Goal: Find contact information: Find contact information

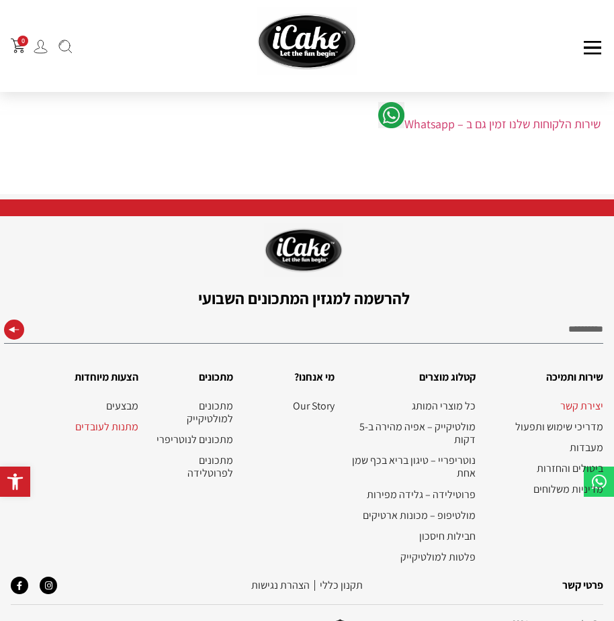
scroll to position [252, 0]
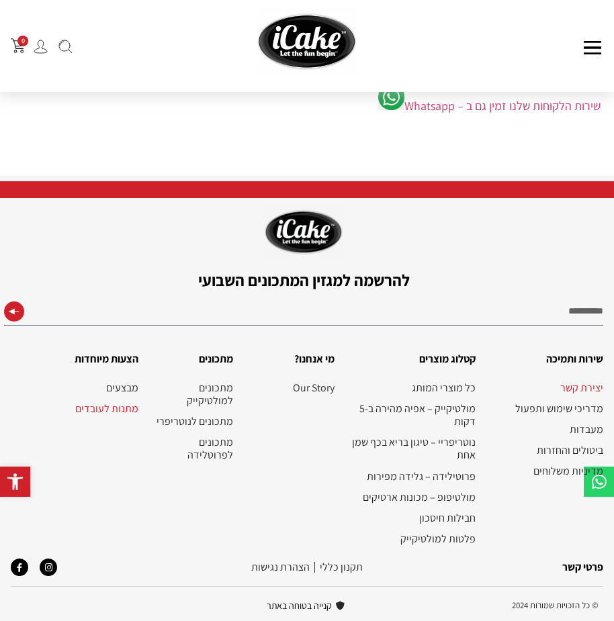
click at [476, 139] on div "שירות הלקוחות שלנו זמין גם ב – Whatsapp" at bounding box center [306, 113] width 587 height 58
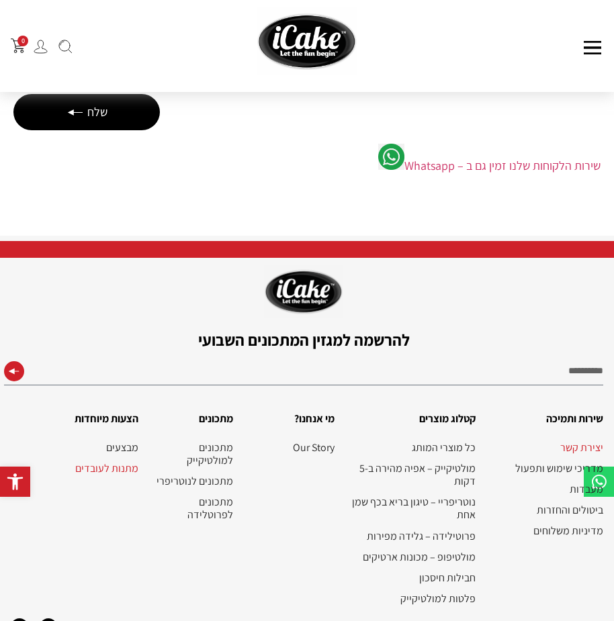
scroll to position [0, 0]
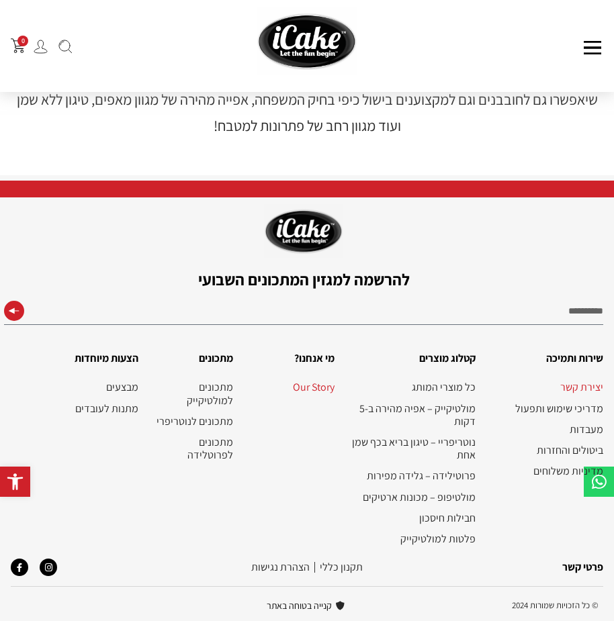
click at [579, 384] on link "יצירת קשר" at bounding box center [546, 387] width 114 height 13
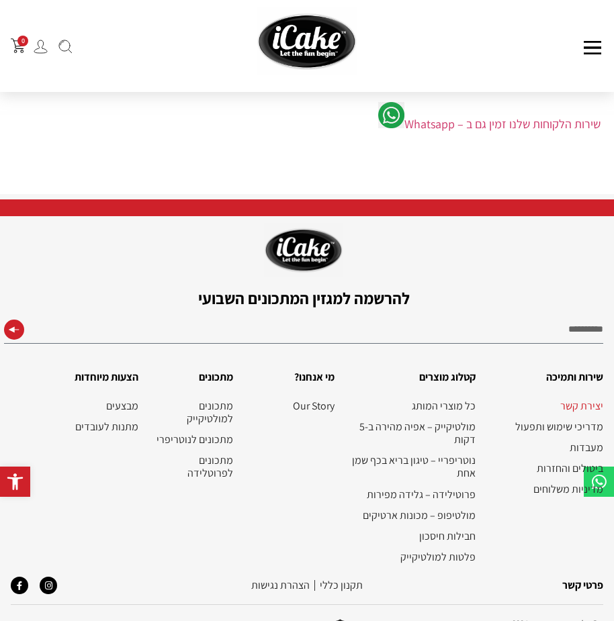
scroll to position [252, 0]
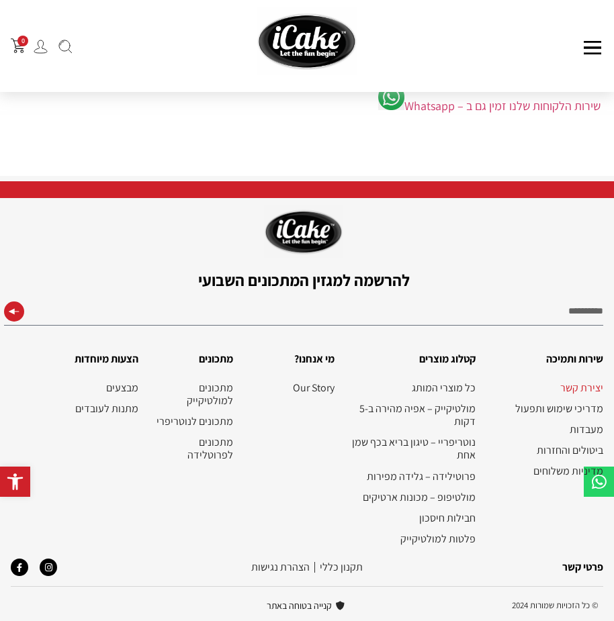
click at [585, 565] on link "פרטי קשר" at bounding box center [582, 567] width 41 height 14
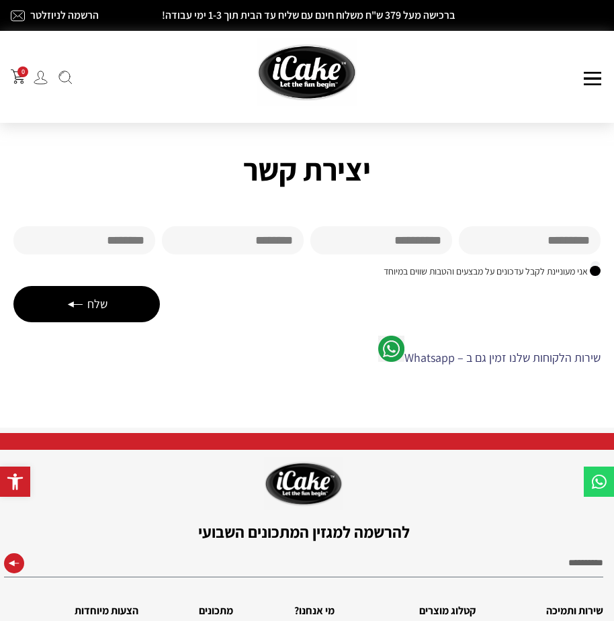
click at [502, 360] on link "שירות הלקוחות שלנו זמין גם ב – Whatsapp" at bounding box center [502, 357] width 196 height 15
click at [526, 79] on div "מוצרי המותג מולטיקייק® - אפייה ב-5 דקות מולטיקייק המקורי מארז מולטיקייק 10 ב-1 …" at bounding box center [503, 76] width 199 height 17
click at [590, 77] on button at bounding box center [592, 78] width 21 height 13
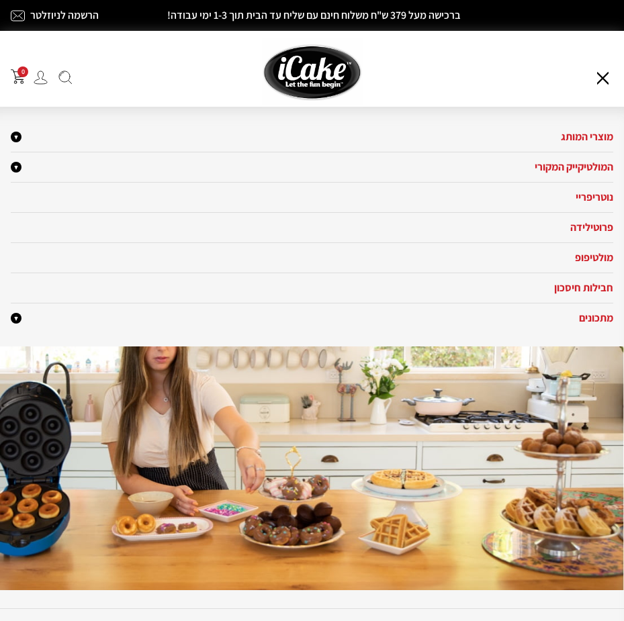
click at [610, 77] on button at bounding box center [602, 78] width 21 height 13
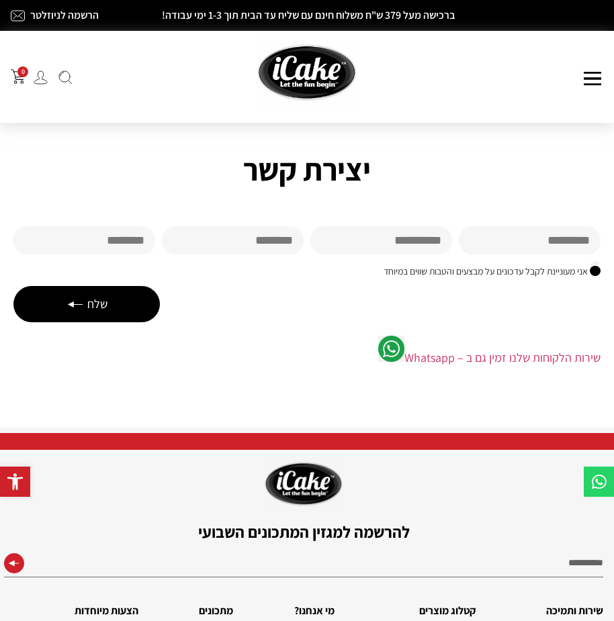
click at [508, 146] on h2 "יצירת קשר" at bounding box center [307, 169] width 600 height 47
click at [527, 244] on input "שם פרטי" at bounding box center [530, 240] width 142 height 28
click at [50, 249] on input "טלפון" at bounding box center [84, 240] width 142 height 28
click at [87, 302] on span "שלח" at bounding box center [97, 303] width 20 height 17
click at [94, 304] on span "שלח" at bounding box center [97, 303] width 20 height 17
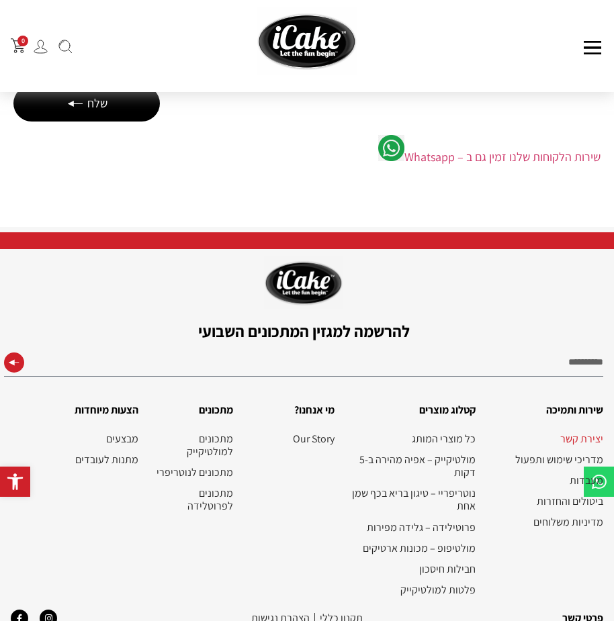
scroll to position [252, 0]
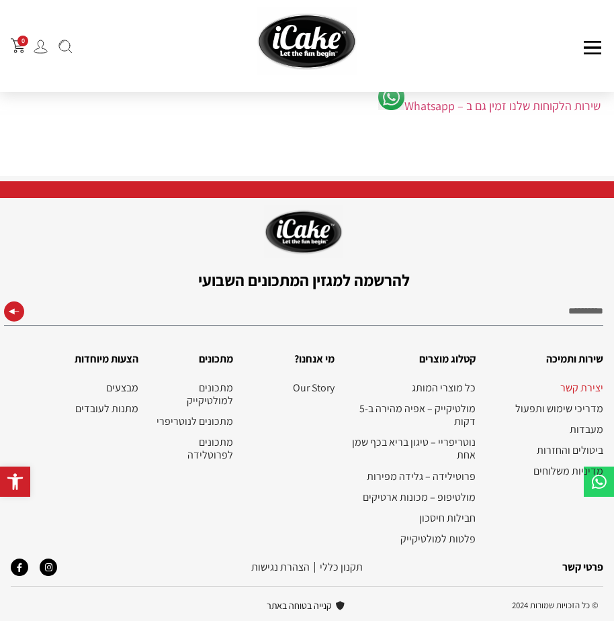
click at [349, 566] on link "תקנון‭ ‬כללי" at bounding box center [341, 567] width 43 height 14
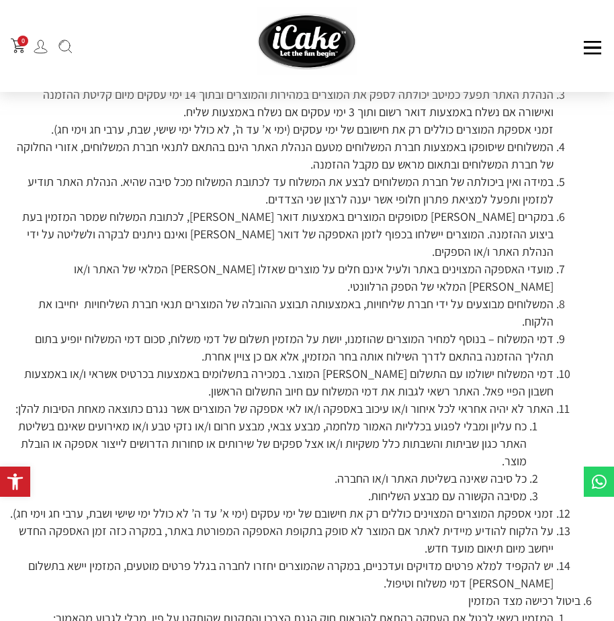
scroll to position [1880, 0]
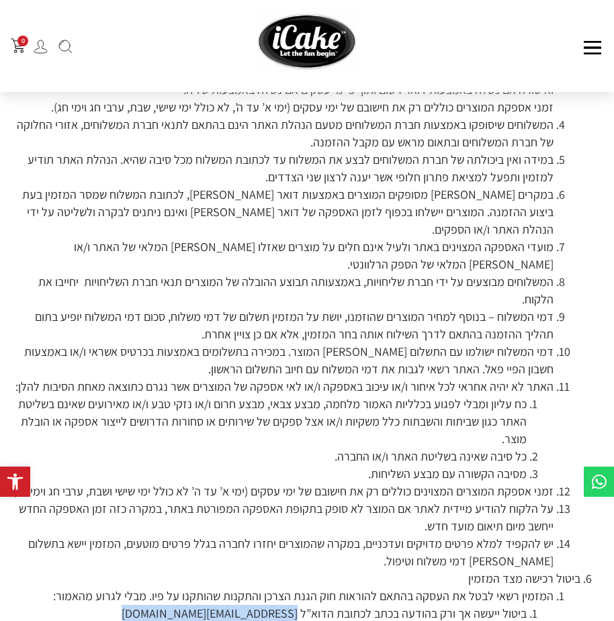
drag, startPoint x: 299, startPoint y: 544, endPoint x: 150, endPoint y: 548, distance: 149.1
click at [150, 605] on li "ביטול ייעשה אך ורק בהודעה בכתב לכתובת הדוא”ל [EMAIL_ADDRESS][DOMAIN_NAME]" at bounding box center [267, 613] width 520 height 17
copy li "[EMAIL_ADDRESS][DOMAIN_NAME]"
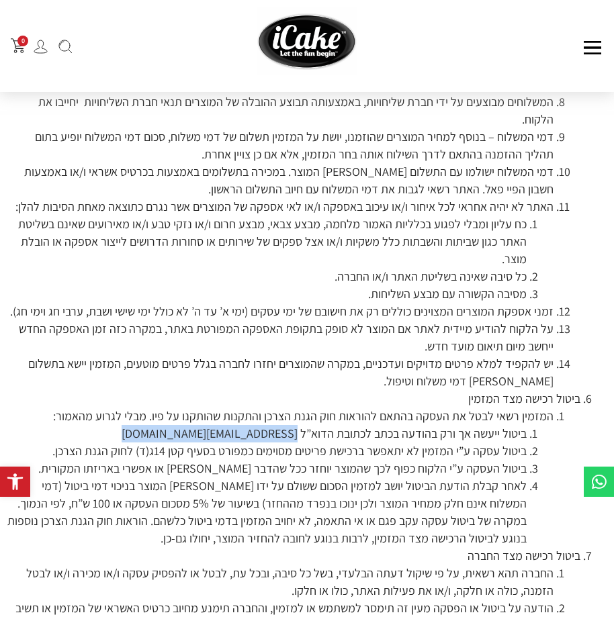
scroll to position [2149, 0]
